Goal: Share content: Share content

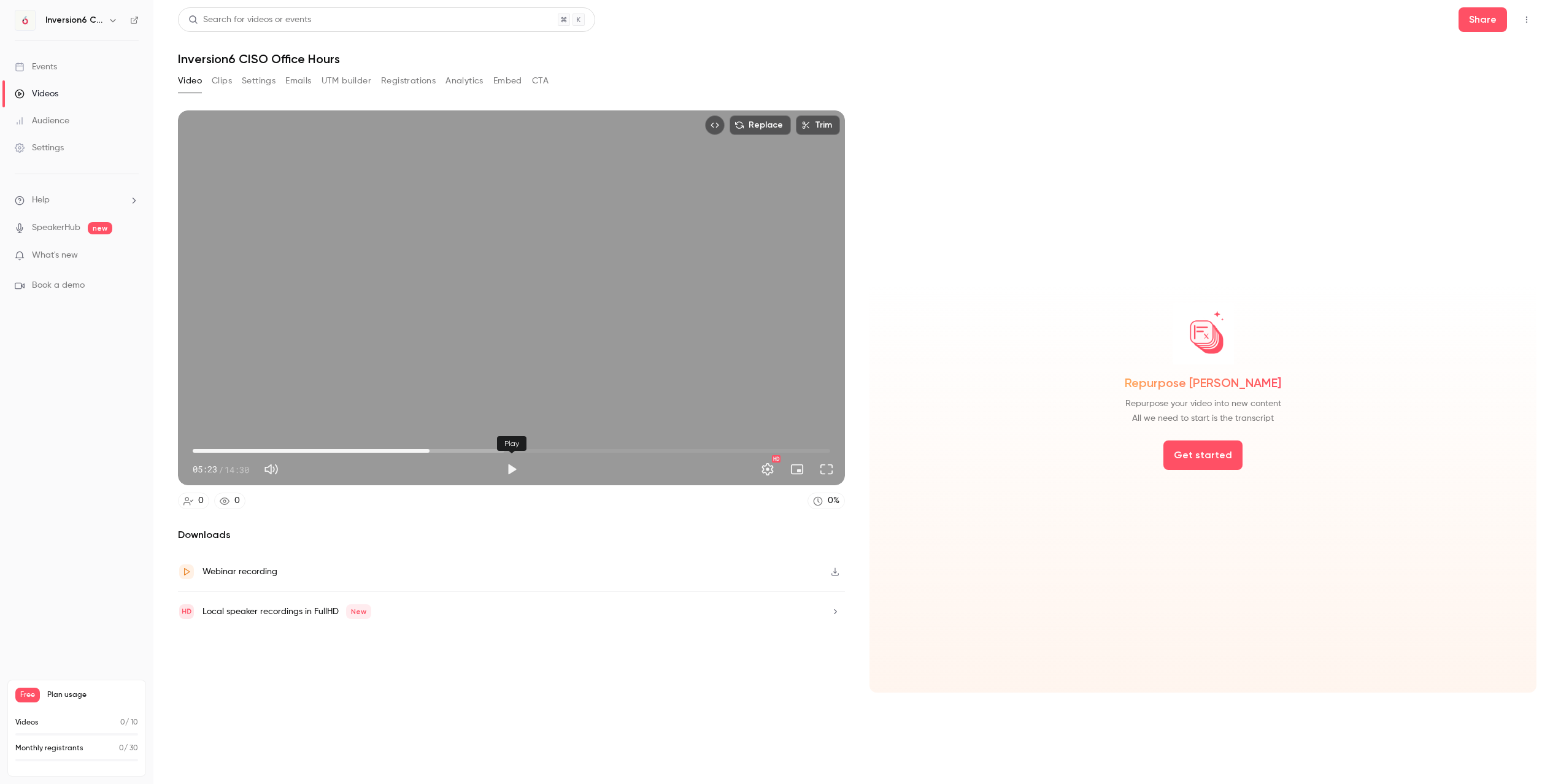
click at [510, 469] on button "Play" at bounding box center [512, 469] width 24 height 24
click at [511, 465] on button "Pause" at bounding box center [512, 469] width 24 height 24
click at [267, 448] on span "01:42" at bounding box center [512, 451] width 637 height 20
click at [510, 470] on button "Play" at bounding box center [512, 469] width 24 height 24
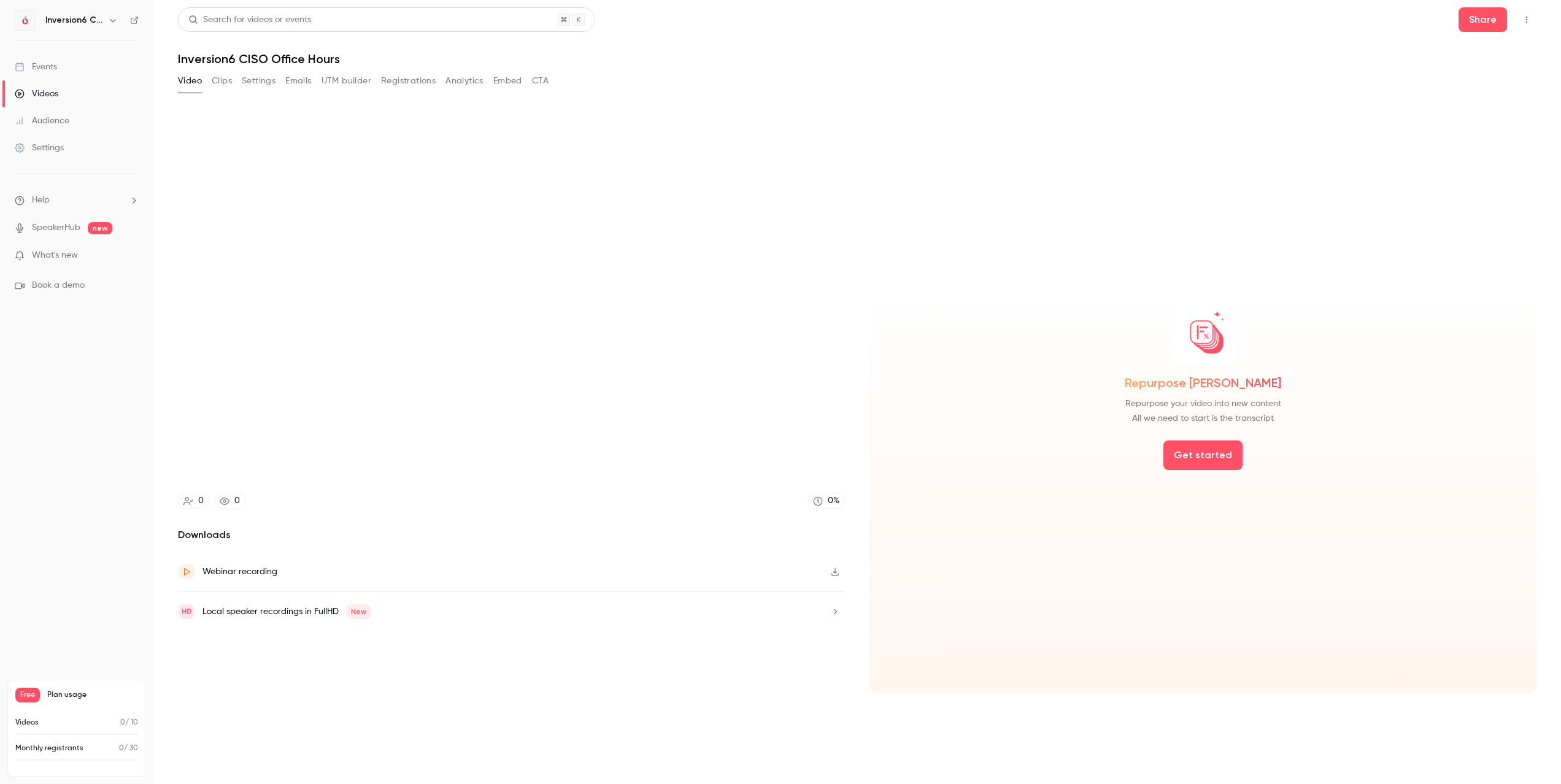
click at [71, 258] on span "What's new" at bounding box center [55, 255] width 46 height 13
click at [486, 530] on div at bounding box center [780, 392] width 1561 height 784
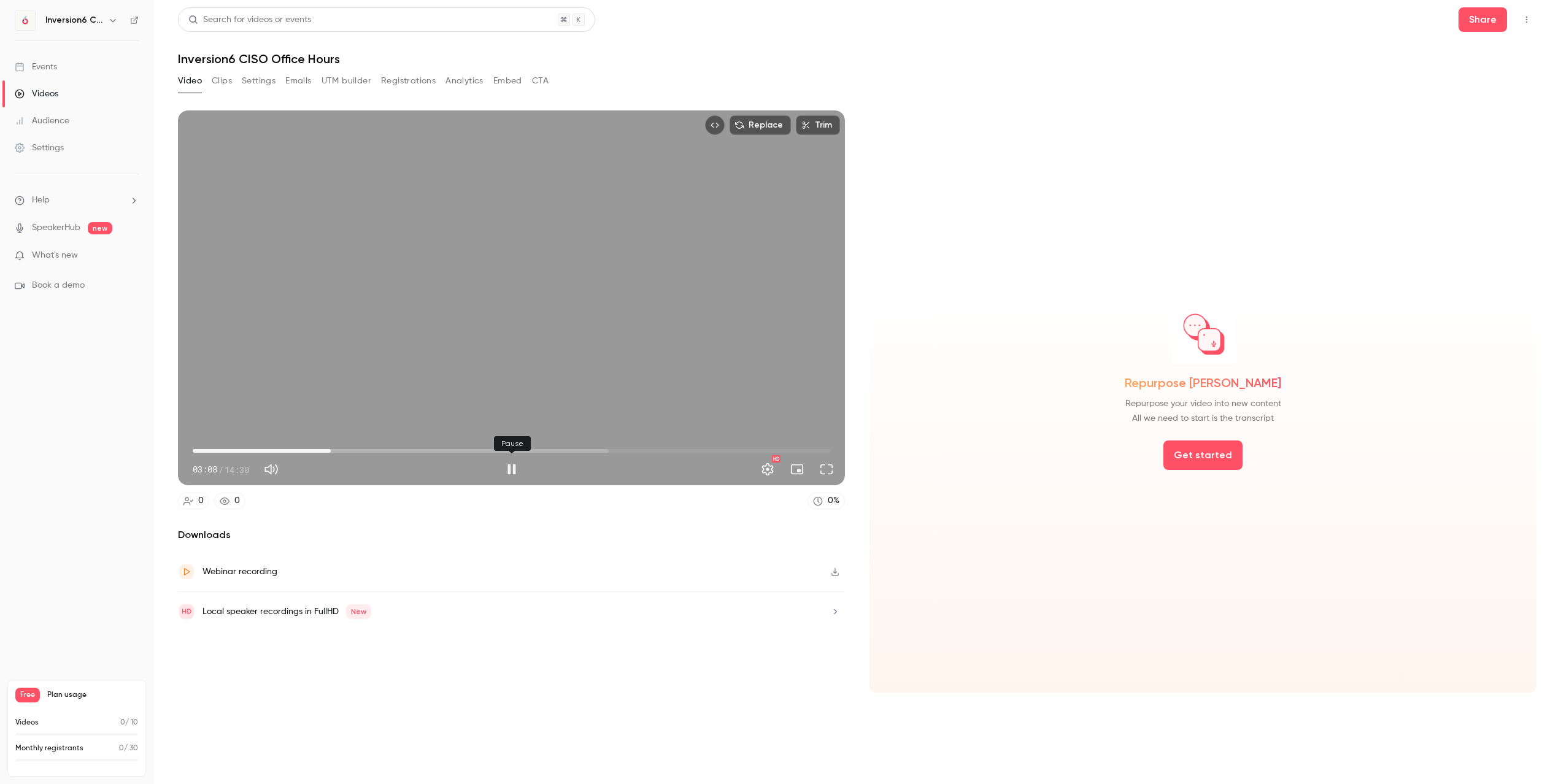
click at [510, 467] on button "Pause" at bounding box center [512, 469] width 24 height 24
type input "*****"
click at [313, 62] on h1 "Inversion6 CISO Office Hours" at bounding box center [857, 59] width 1358 height 15
click at [1203, 454] on button "Get started" at bounding box center [1202, 455] width 79 height 30
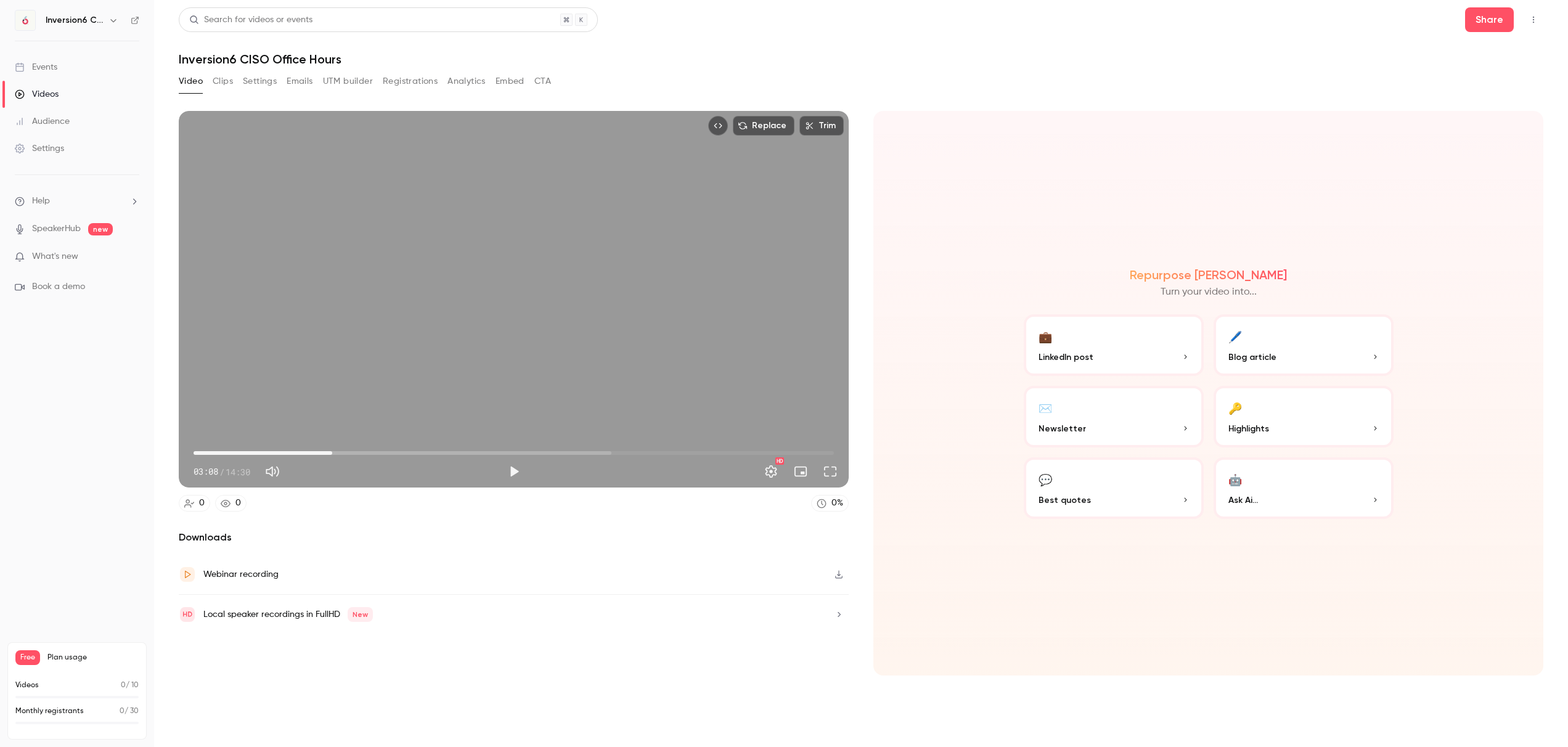
click at [116, 16] on icon "button" at bounding box center [114, 20] width 10 height 10
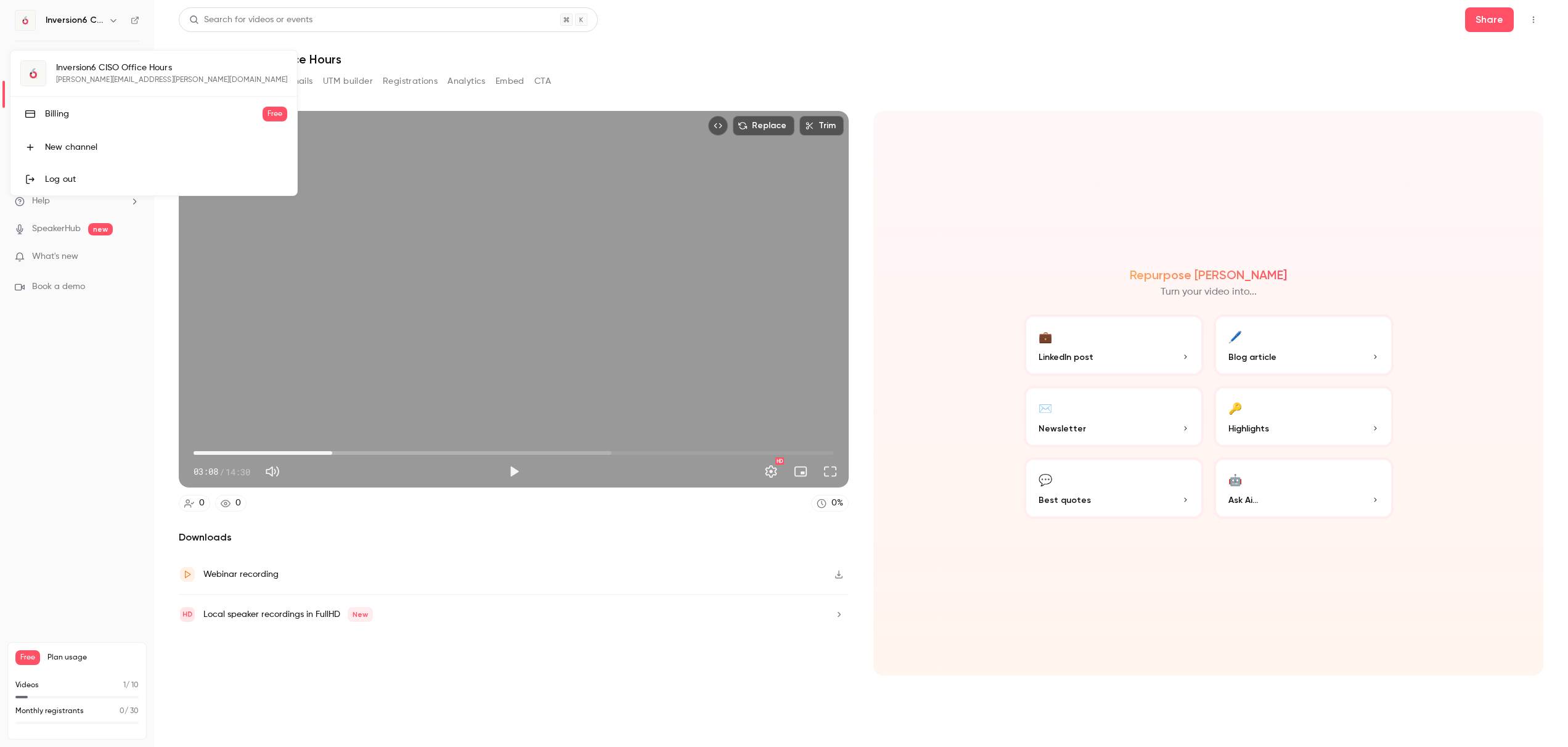
click at [1085, 239] on div at bounding box center [784, 373] width 1568 height 747
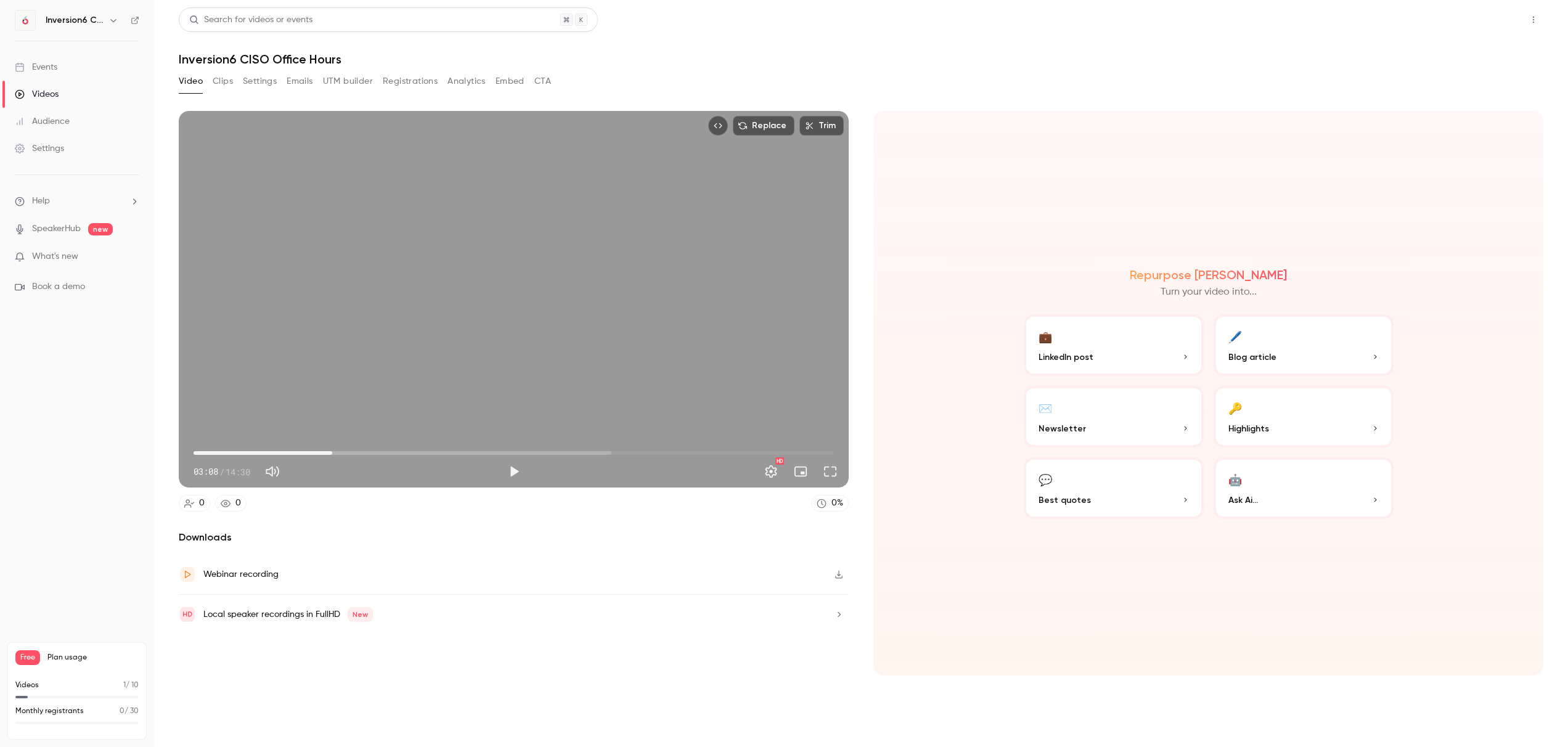
click at [1488, 22] on button "Share" at bounding box center [1489, 20] width 49 height 24
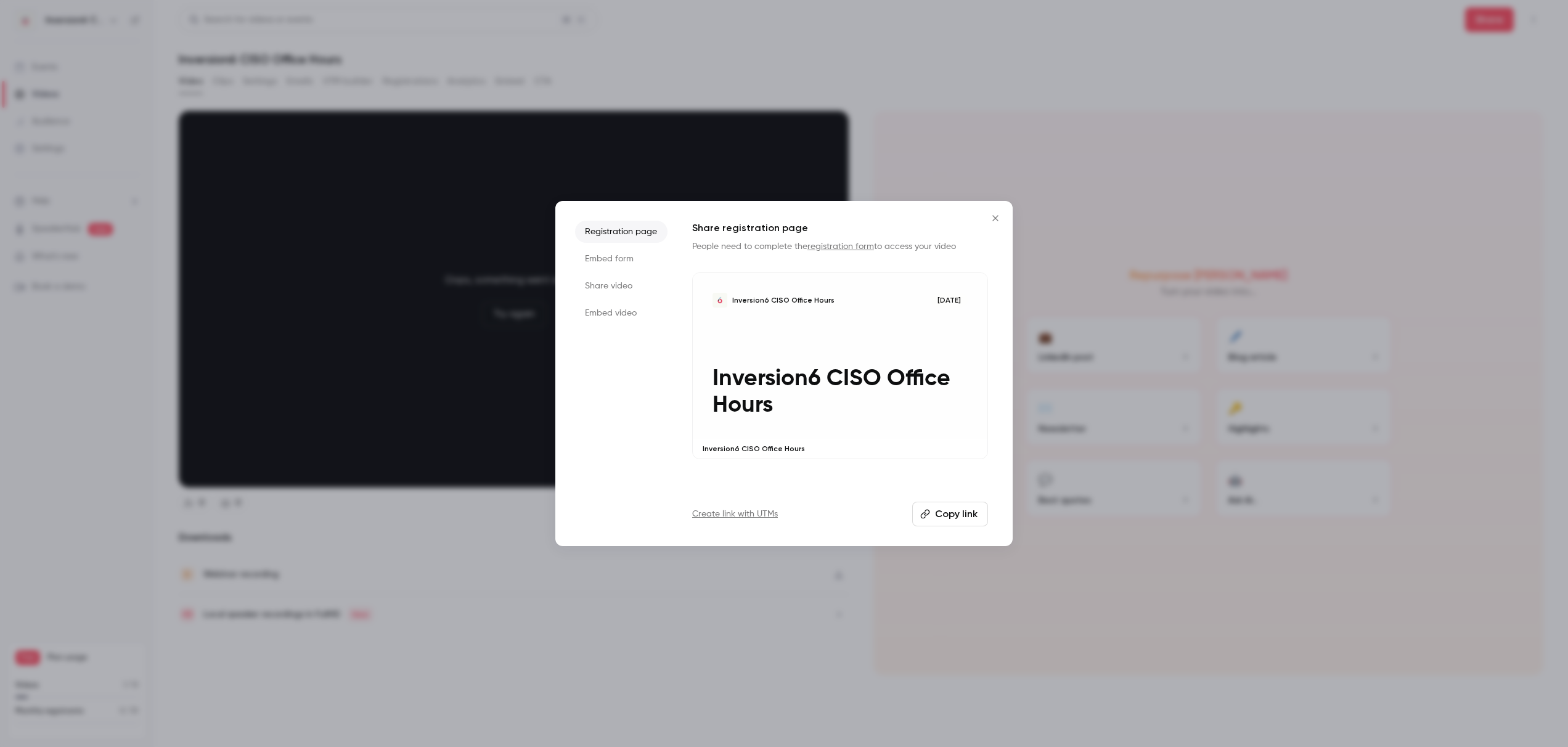
click at [604, 289] on li "Share video" at bounding box center [621, 285] width 92 height 22
click at [860, 515] on button "Copy link" at bounding box center [839, 514] width 296 height 24
